Goal: Find contact information: Find contact information

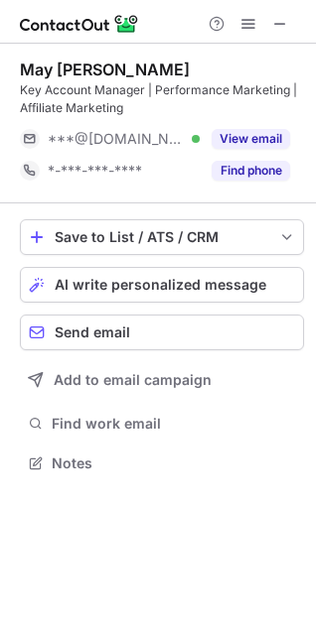
scroll to position [449, 316]
click at [282, 17] on span at bounding box center [280, 24] width 16 height 16
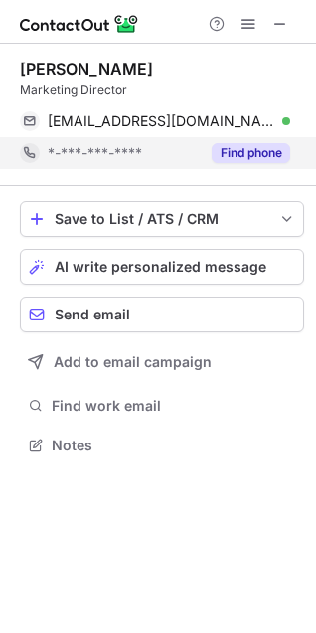
scroll to position [431, 316]
click at [253, 148] on button "Find phone" at bounding box center [250, 153] width 78 height 20
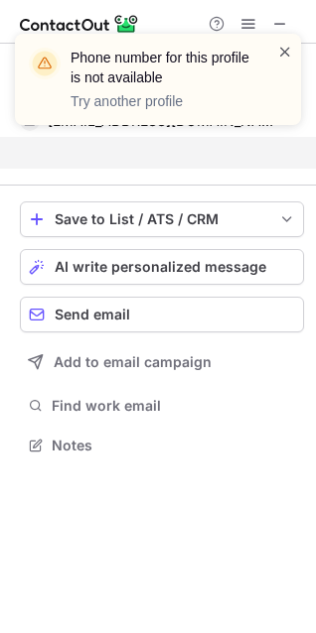
scroll to position [399, 316]
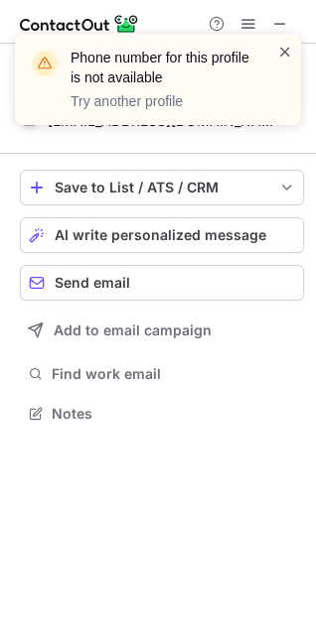
click at [283, 43] on span at bounding box center [285, 52] width 16 height 20
